Goal: Transaction & Acquisition: Purchase product/service

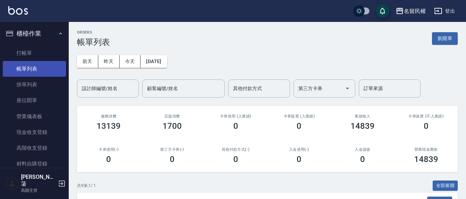
click at [31, 61] on link "帳單列表" at bounding box center [34, 69] width 63 height 16
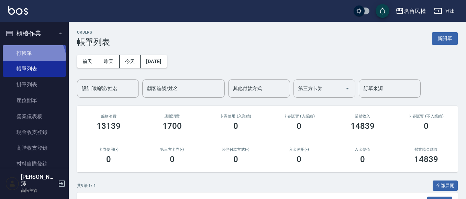
click at [31, 60] on link "打帳單" at bounding box center [34, 53] width 63 height 16
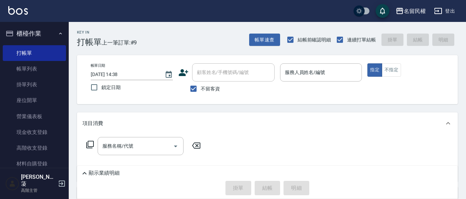
drag, startPoint x: 202, startPoint y: 92, endPoint x: 216, endPoint y: 80, distance: 18.5
click at [202, 92] on span "不留客資" at bounding box center [210, 88] width 19 height 7
click at [201, 92] on input "不留客資" at bounding box center [193, 89] width 14 height 14
checkbox input "false"
click at [215, 80] on div "顧客姓名/手機號碼/編號" at bounding box center [233, 73] width 82 height 18
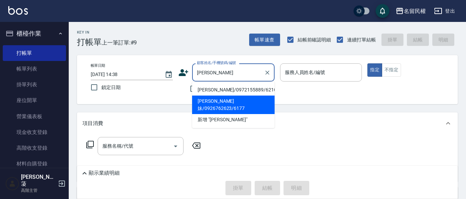
click at [213, 101] on li "[PERSON_NAME]妹/0926762623/6177" at bounding box center [233, 105] width 82 height 19
type input "[PERSON_NAME]妹/0926762623/6177"
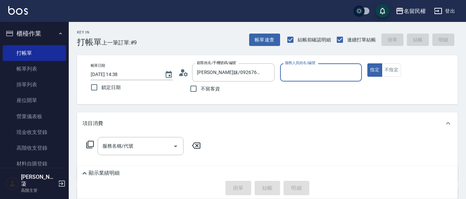
type input "微雅-9"
click at [189, 74] on div "顧客姓名/手機號碼/編號 [PERSON_NAME]妹/0926762623/6177 顧客姓名/手機號碼/編號" at bounding box center [226, 73] width 96 height 18
click at [185, 72] on icon at bounding box center [183, 73] width 10 height 10
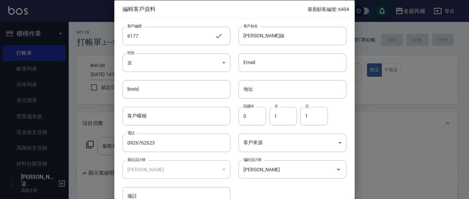
drag, startPoint x: 158, startPoint y: 143, endPoint x: 49, endPoint y: 122, distance: 110.9
click at [62, 124] on div "編輯客戶資料 最新顧客編號: 6404 客戶編號 6177 ​ 客戶編號 客戶姓名 [PERSON_NAME]妹 客戶姓名 性別 女 [DEMOGRAPHIC…" at bounding box center [234, 99] width 469 height 199
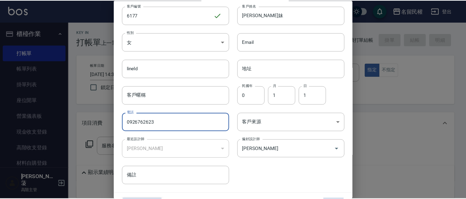
scroll to position [38, 0]
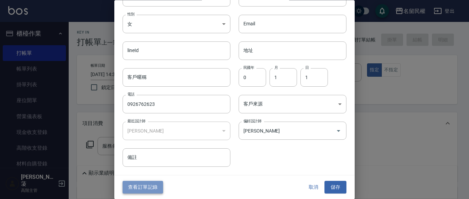
click at [138, 192] on button "查看訂單記錄" at bounding box center [143, 188] width 41 height 13
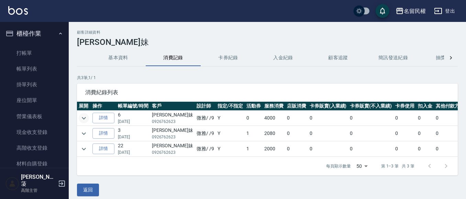
click at [86, 120] on icon "expand row" at bounding box center [84, 118] width 8 height 8
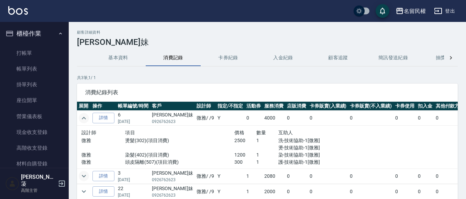
click at [83, 178] on icon "expand row" at bounding box center [84, 176] width 8 height 8
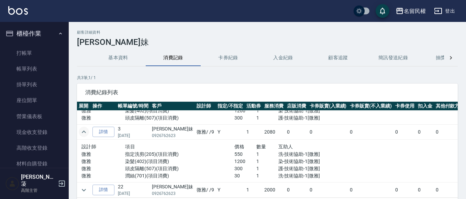
scroll to position [49, 0]
click at [33, 58] on link "打帳單" at bounding box center [34, 53] width 63 height 16
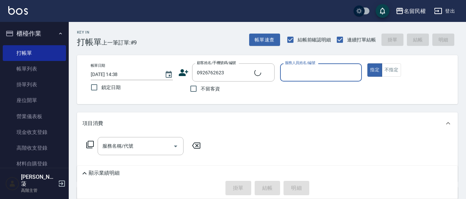
type input "[PERSON_NAME]妹/0926762623/6177"
type input "微雅-9"
click at [367, 64] on button "指定" at bounding box center [374, 70] width 15 height 13
type button "true"
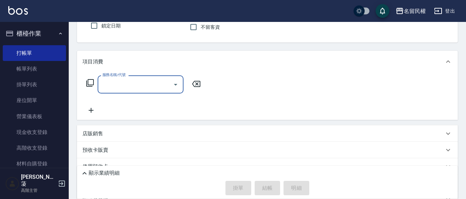
scroll to position [69, 0]
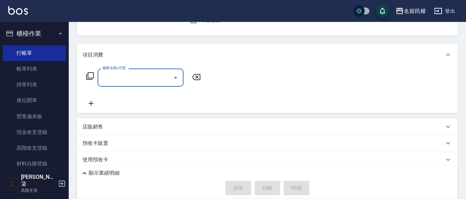
type input "3"
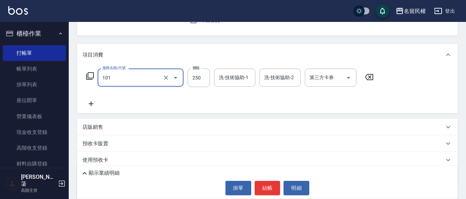
type input "不指定洗髮(101)"
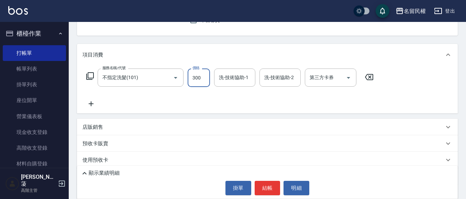
type input "300"
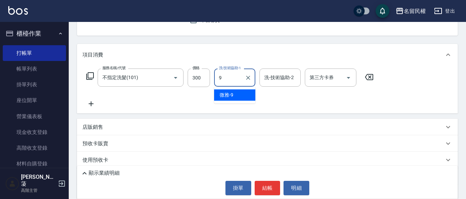
type input "微雅-9"
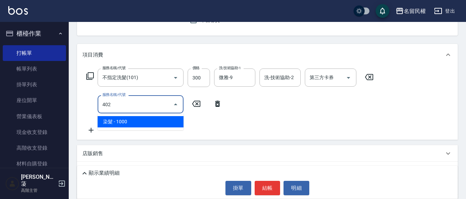
type input "染髮(402)"
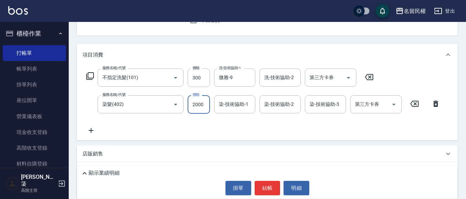
type input "2000"
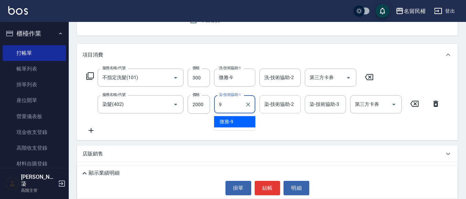
type input "微雅-9"
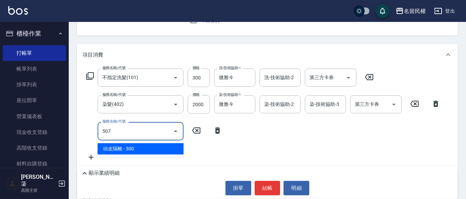
type input "頭皮隔離(507)"
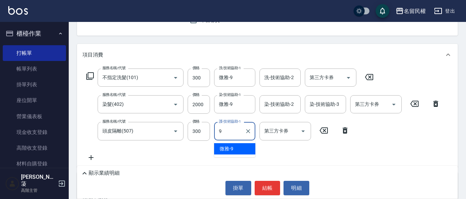
type input "微雅-9"
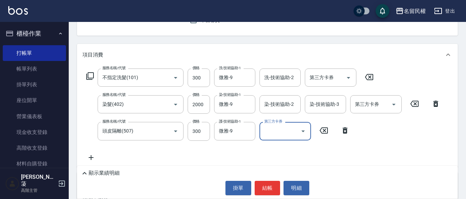
click at [269, 180] on div "顯示業績明細 掛單 結帳 明細" at bounding box center [267, 182] width 380 height 33
drag, startPoint x: 271, startPoint y: 186, endPoint x: 273, endPoint y: 182, distance: 4.9
click at [271, 186] on button "結帳" at bounding box center [267, 188] width 26 height 14
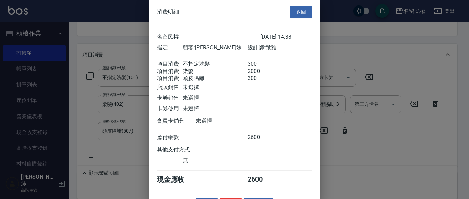
click at [303, 14] on button "返回" at bounding box center [301, 11] width 22 height 13
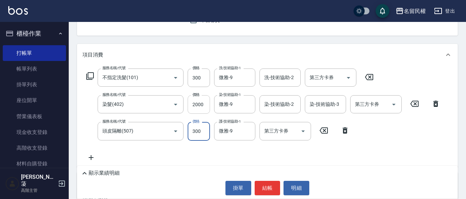
click at [206, 108] on input "2000" at bounding box center [198, 104] width 22 height 19
click at [206, 107] on input "2000" at bounding box center [198, 104] width 22 height 19
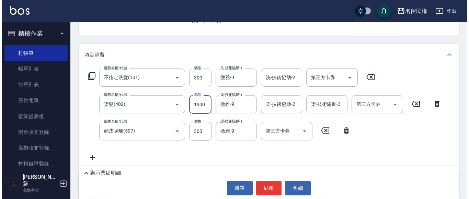
scroll to position [0, 0]
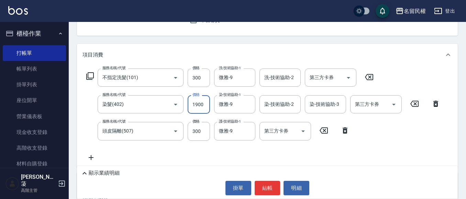
type input "1900"
click at [265, 183] on button "結帳" at bounding box center [267, 188] width 26 height 14
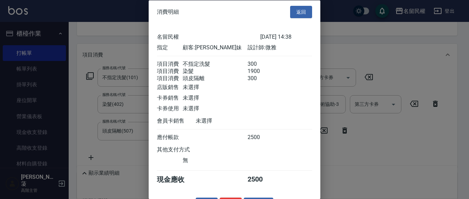
scroll to position [25, 0]
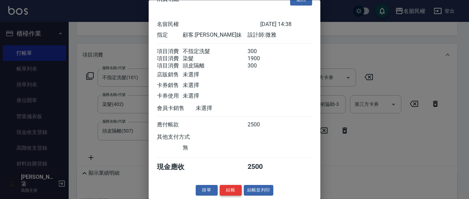
click at [233, 193] on button "結帳" at bounding box center [231, 191] width 22 height 11
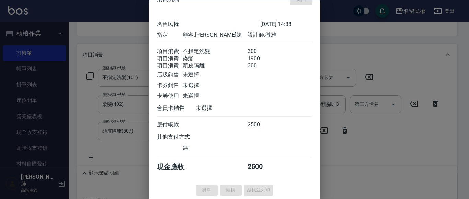
type input "[DATE] 14:39"
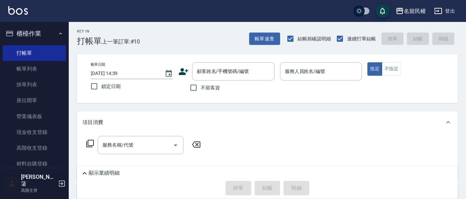
scroll to position [0, 0]
